Goal: Task Accomplishment & Management: Use online tool/utility

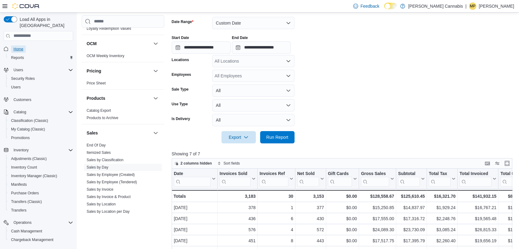
click at [20, 47] on span "Home" at bounding box center [19, 49] width 10 height 5
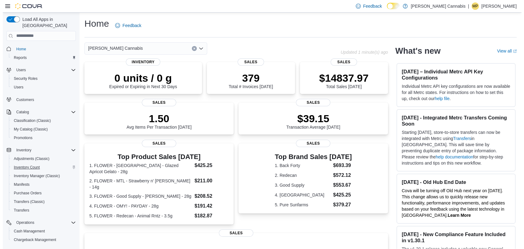
scroll to position [56, 0]
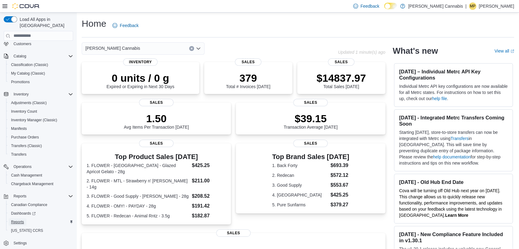
click at [20, 220] on span "Reports" at bounding box center [17, 222] width 13 height 5
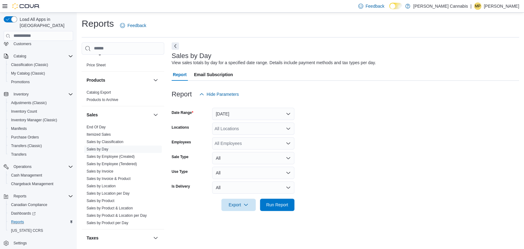
scroll to position [456, 0]
click at [22, 211] on span "Dashboards" at bounding box center [23, 213] width 25 height 5
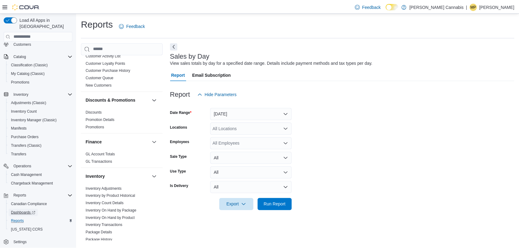
scroll to position [124, 0]
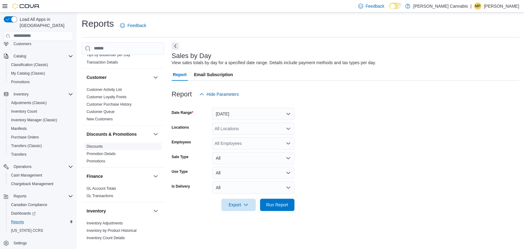
click at [92, 144] on link "Discounts" at bounding box center [95, 146] width 16 height 4
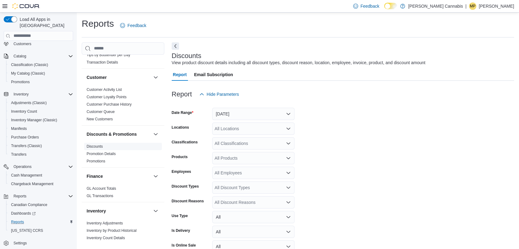
scroll to position [14, 0]
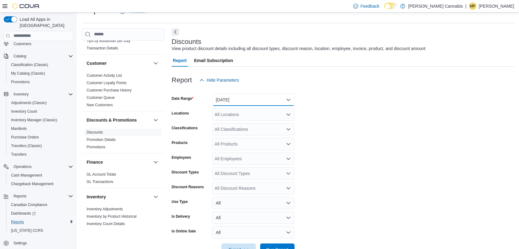
click at [238, 98] on button "[DATE]" at bounding box center [253, 100] width 82 height 12
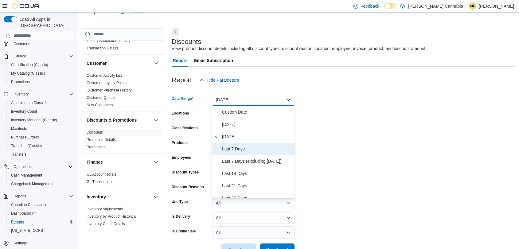
click at [235, 146] on span "Last 7 Days" at bounding box center [257, 148] width 70 height 7
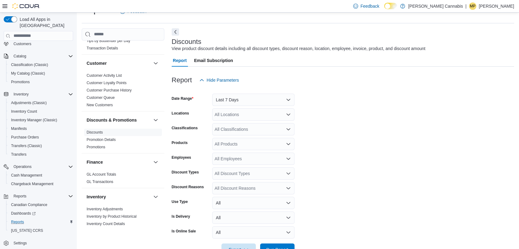
click at [395, 110] on form "Date Range Last 7 Days Locations All Locations Classifications All Classificati…" at bounding box center [343, 171] width 342 height 170
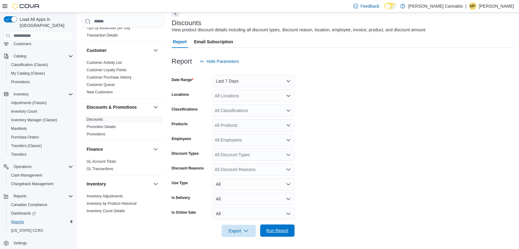
click at [275, 234] on span "Run Report" at bounding box center [277, 231] width 27 height 12
click at [233, 232] on span "Export" at bounding box center [238, 231] width 27 height 12
click at [242, 189] on button "Export to Excel" at bounding box center [239, 194] width 35 height 12
